Goal: Task Accomplishment & Management: Complete application form

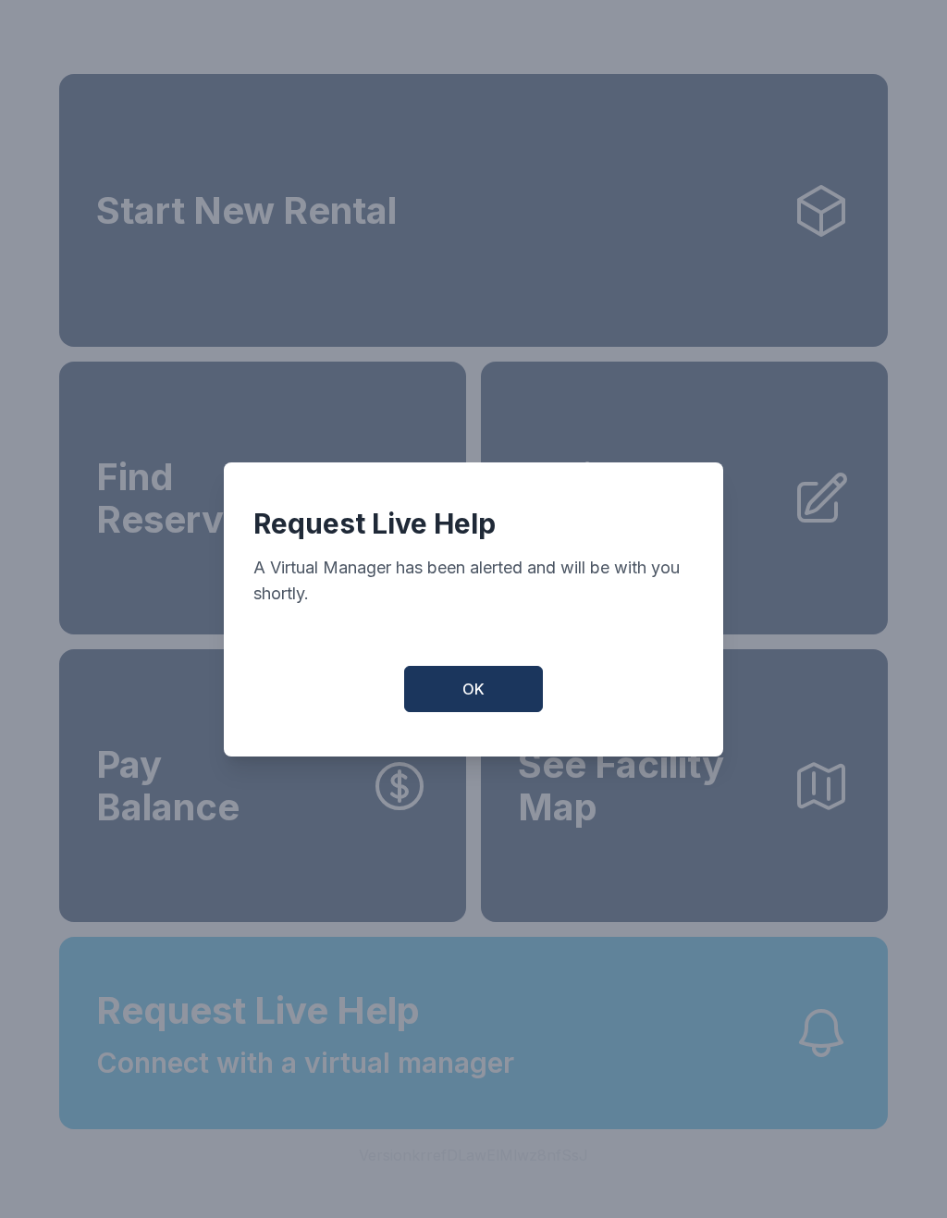
click at [467, 679] on button "OK" at bounding box center [473, 689] width 139 height 46
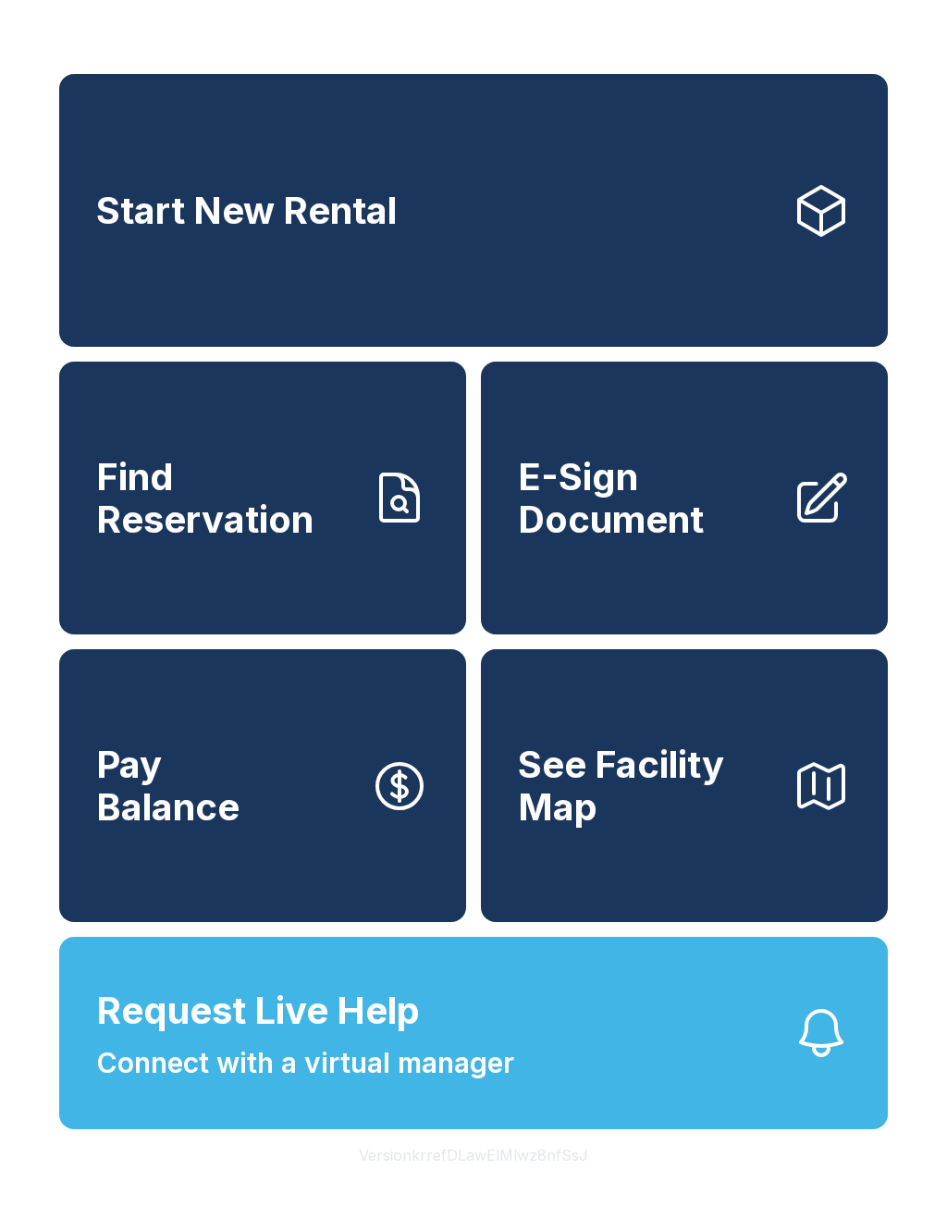
click at [616, 534] on span "E-Sign Document" at bounding box center [647, 498] width 259 height 84
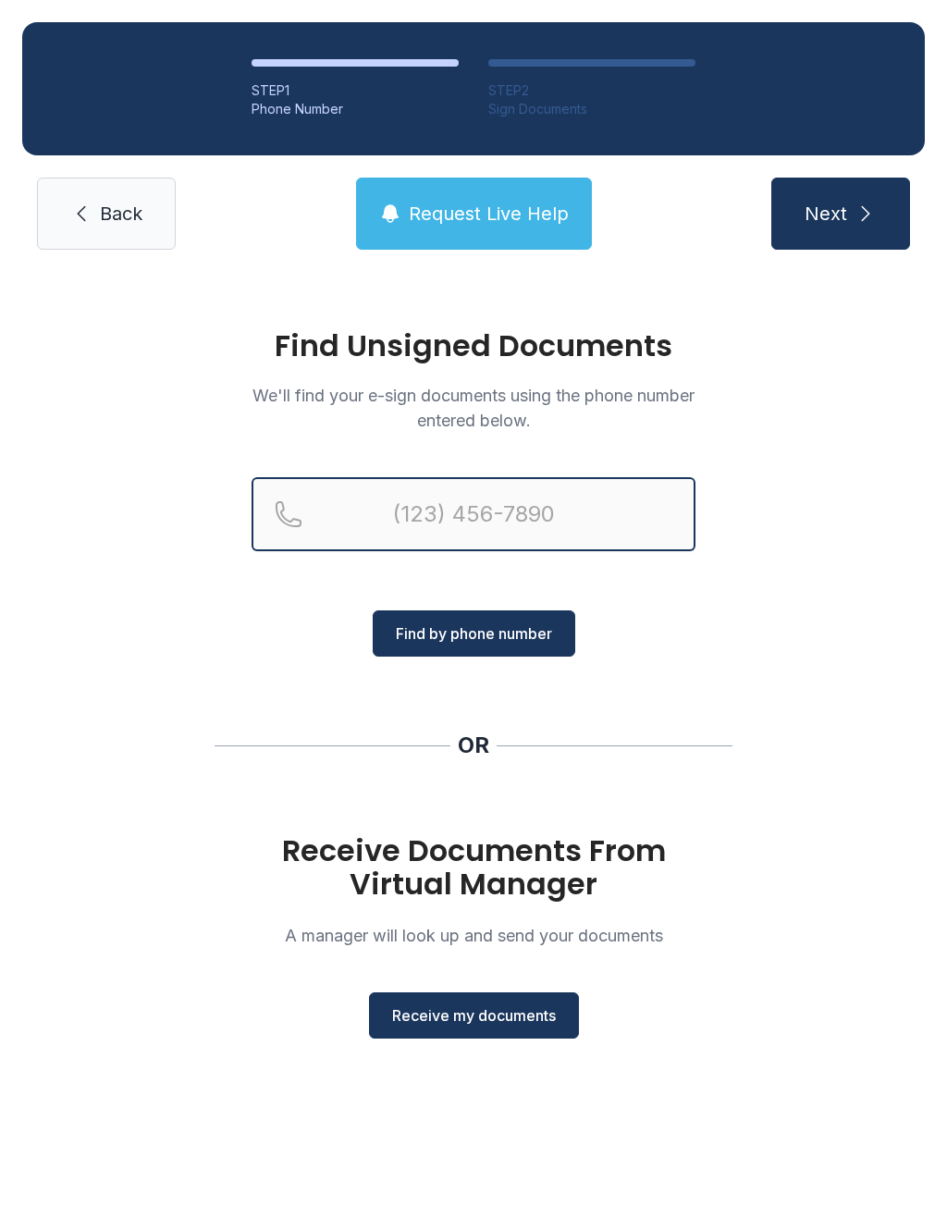
click at [437, 506] on input "Reservation phone number" at bounding box center [474, 514] width 444 height 74
type input "[PHONE_NUMBER]"
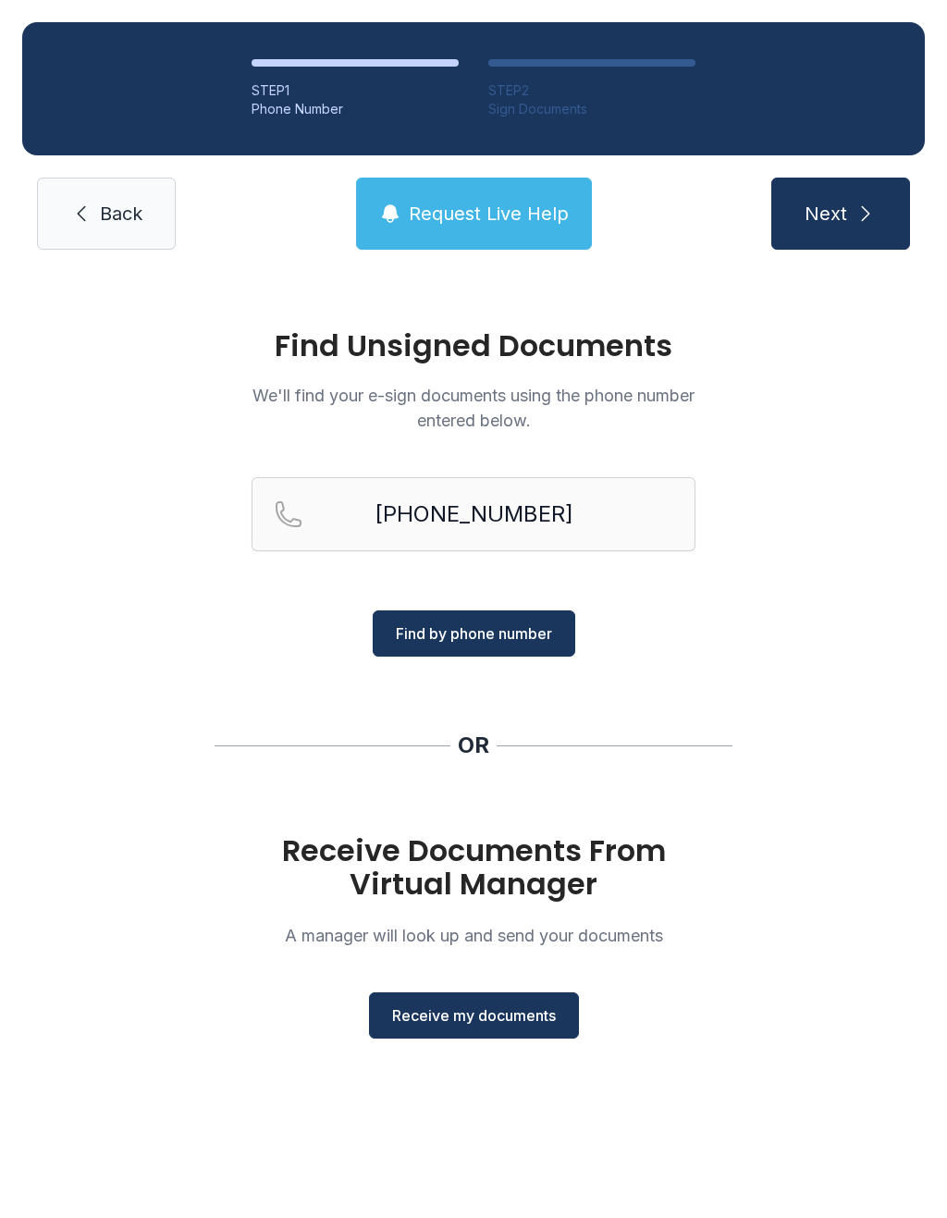
click at [471, 637] on span "Find by phone number" at bounding box center [474, 633] width 156 height 22
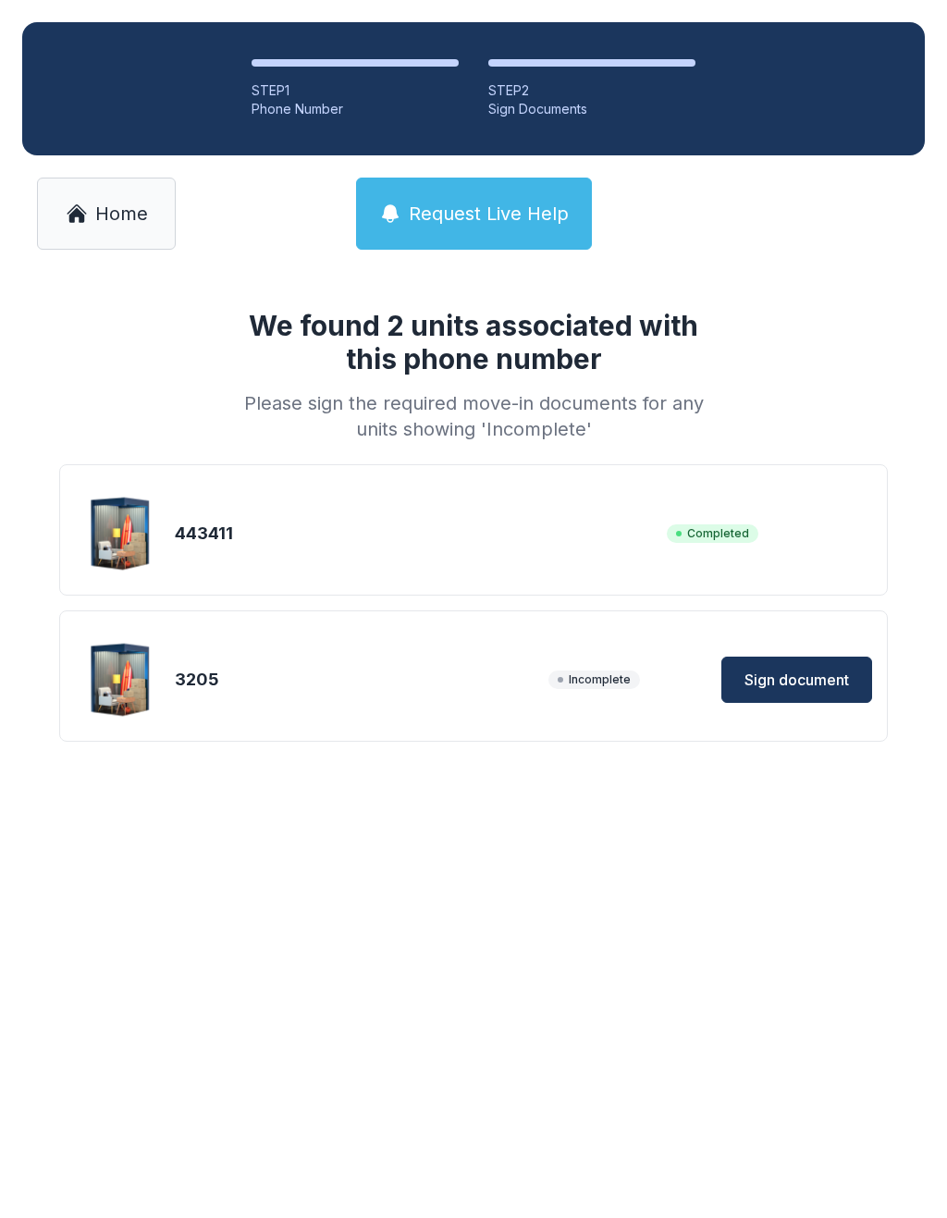
click at [817, 670] on span "Sign document" at bounding box center [796, 680] width 104 height 22
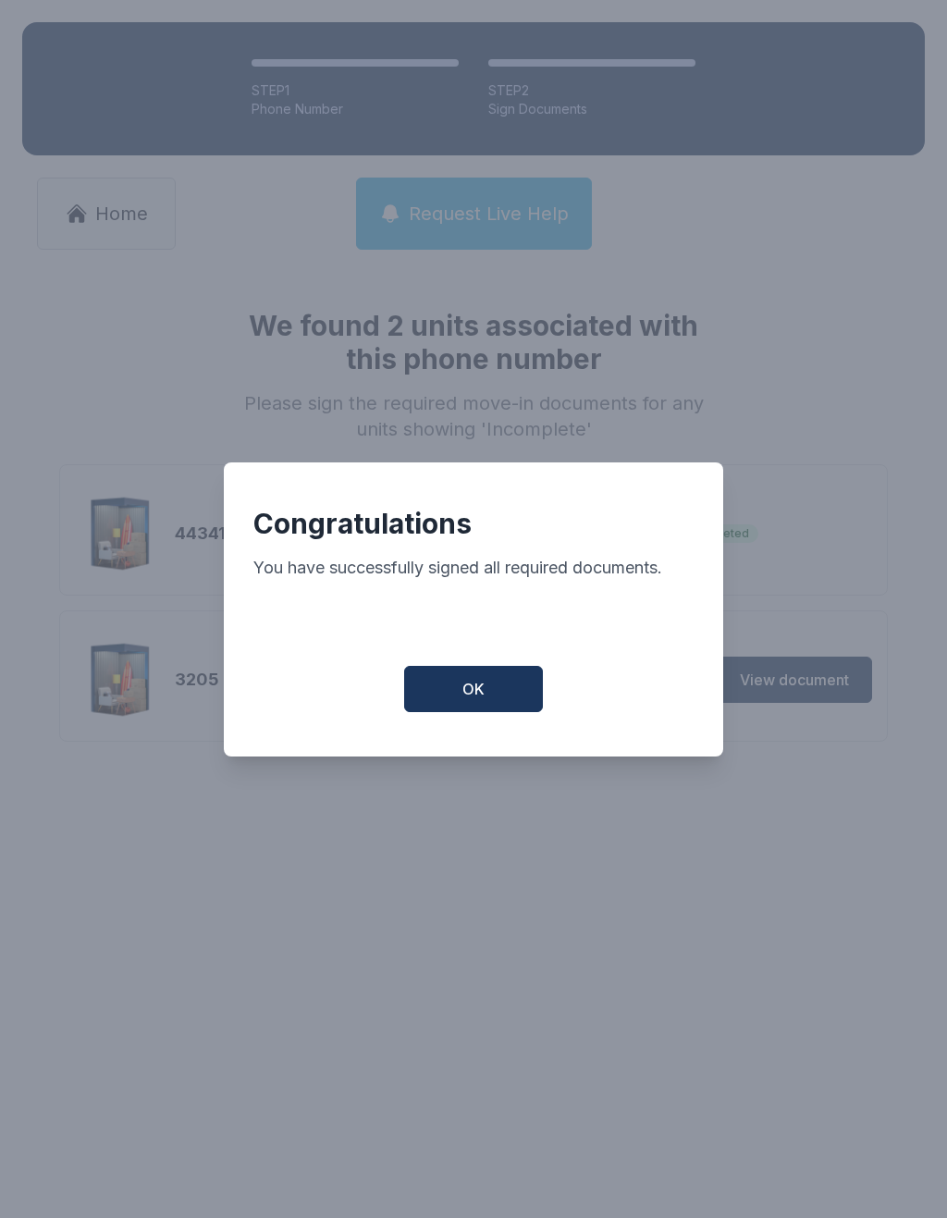
click at [467, 690] on span "OK" at bounding box center [473, 689] width 22 height 22
